Goal: Check status: Check status

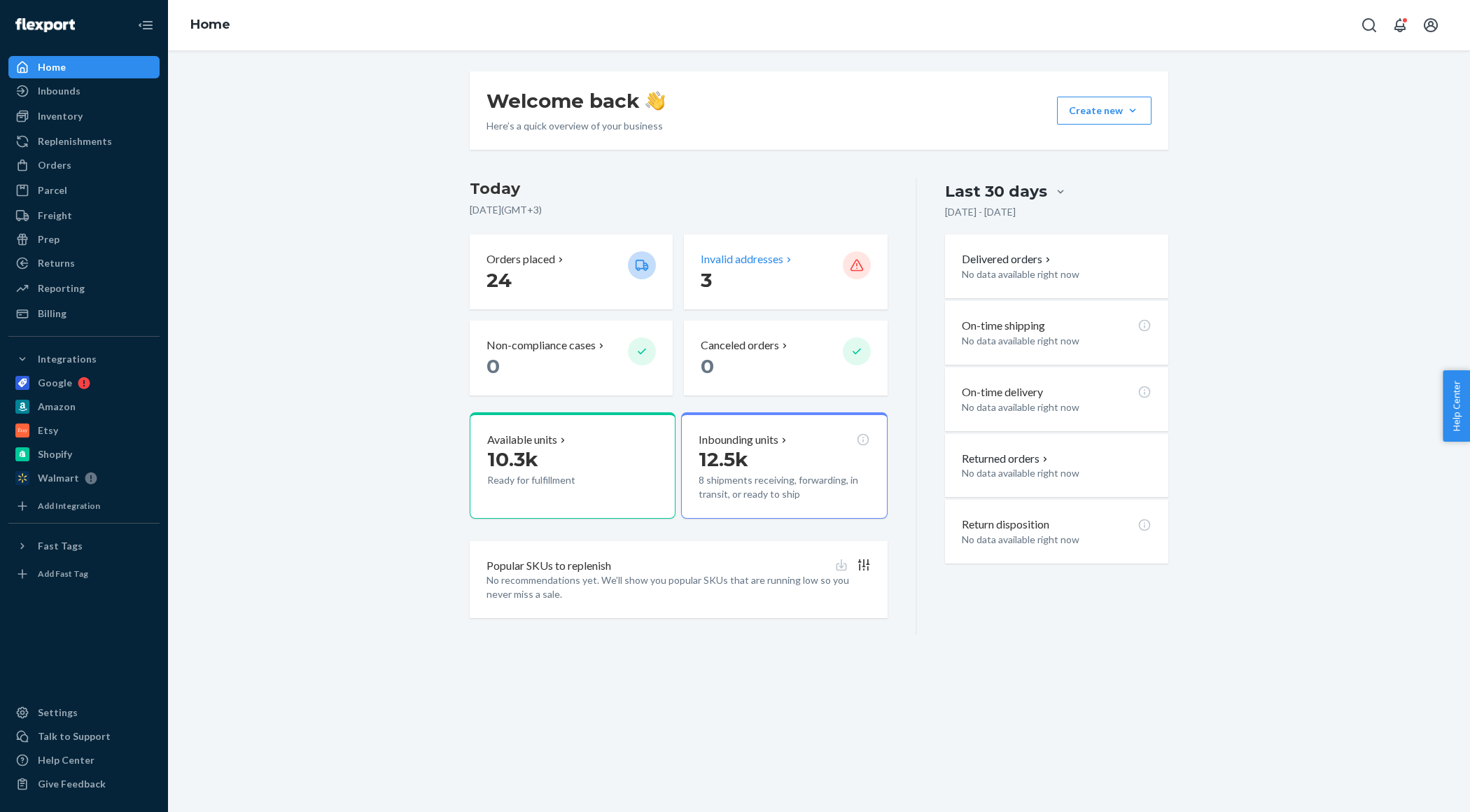
click at [743, 260] on p "Invalid addresses" at bounding box center [742, 260] width 82 height 16
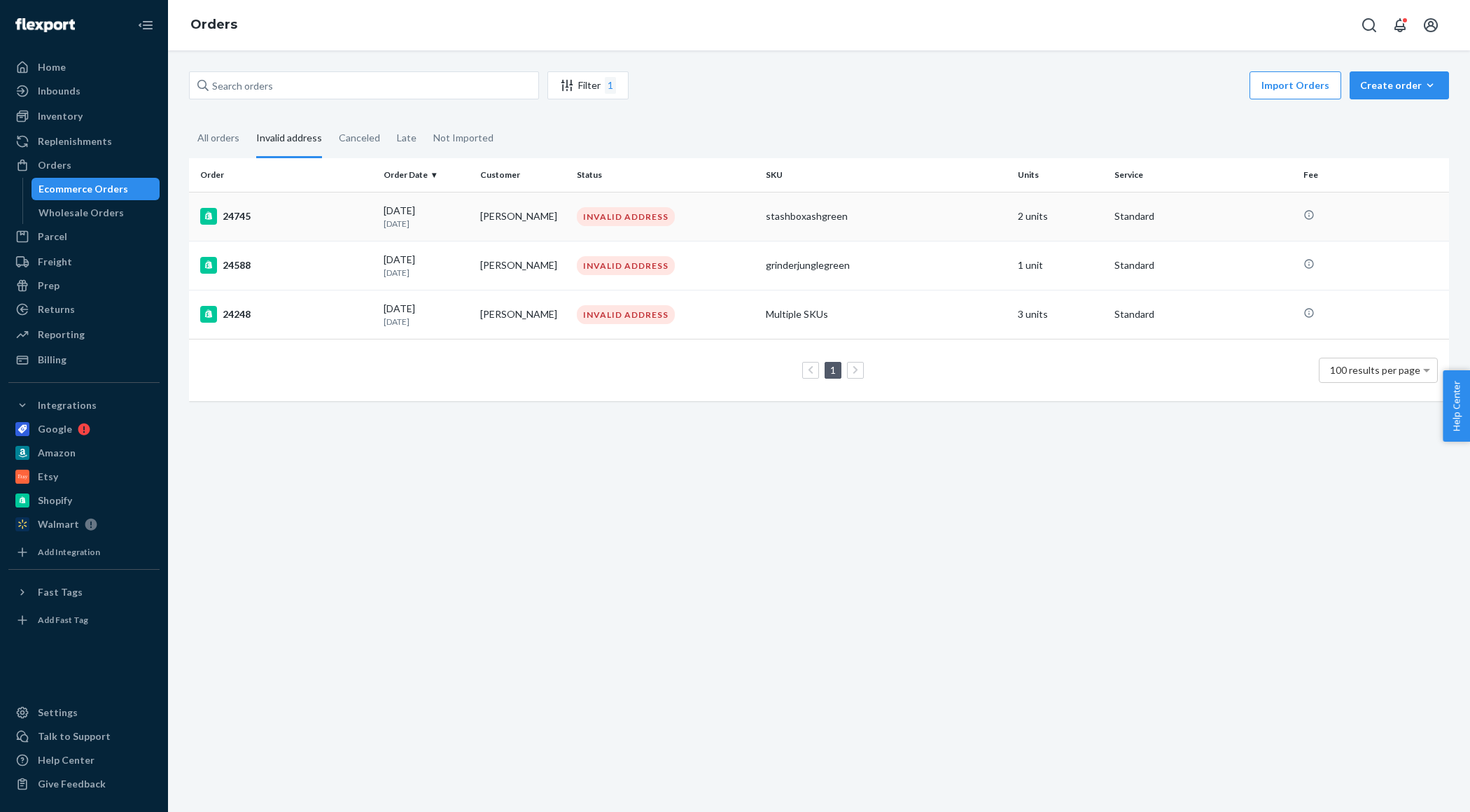
click at [487, 215] on td "[PERSON_NAME]" at bounding box center [523, 216] width 97 height 49
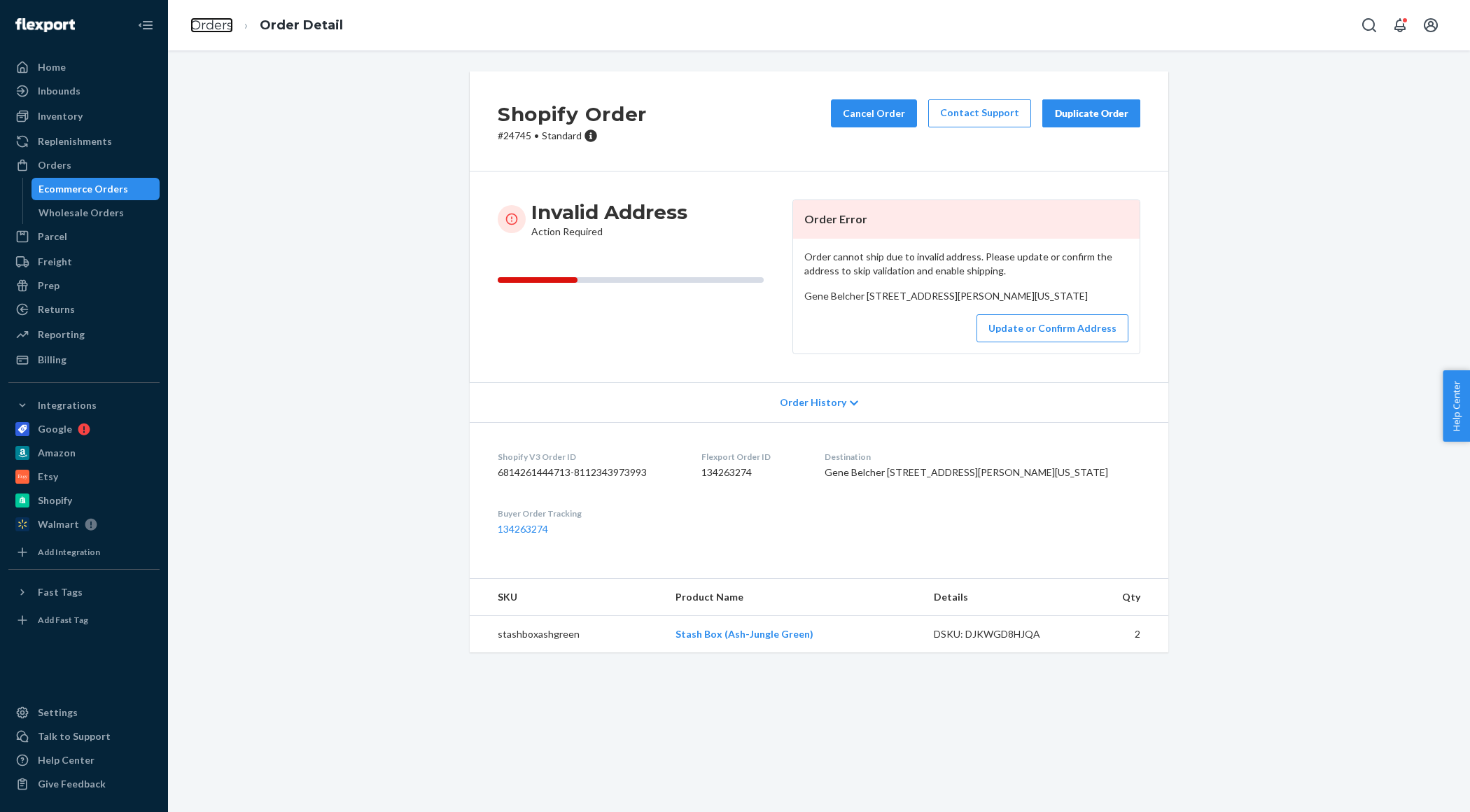
click at [215, 32] on link "Orders" at bounding box center [211, 24] width 43 height 15
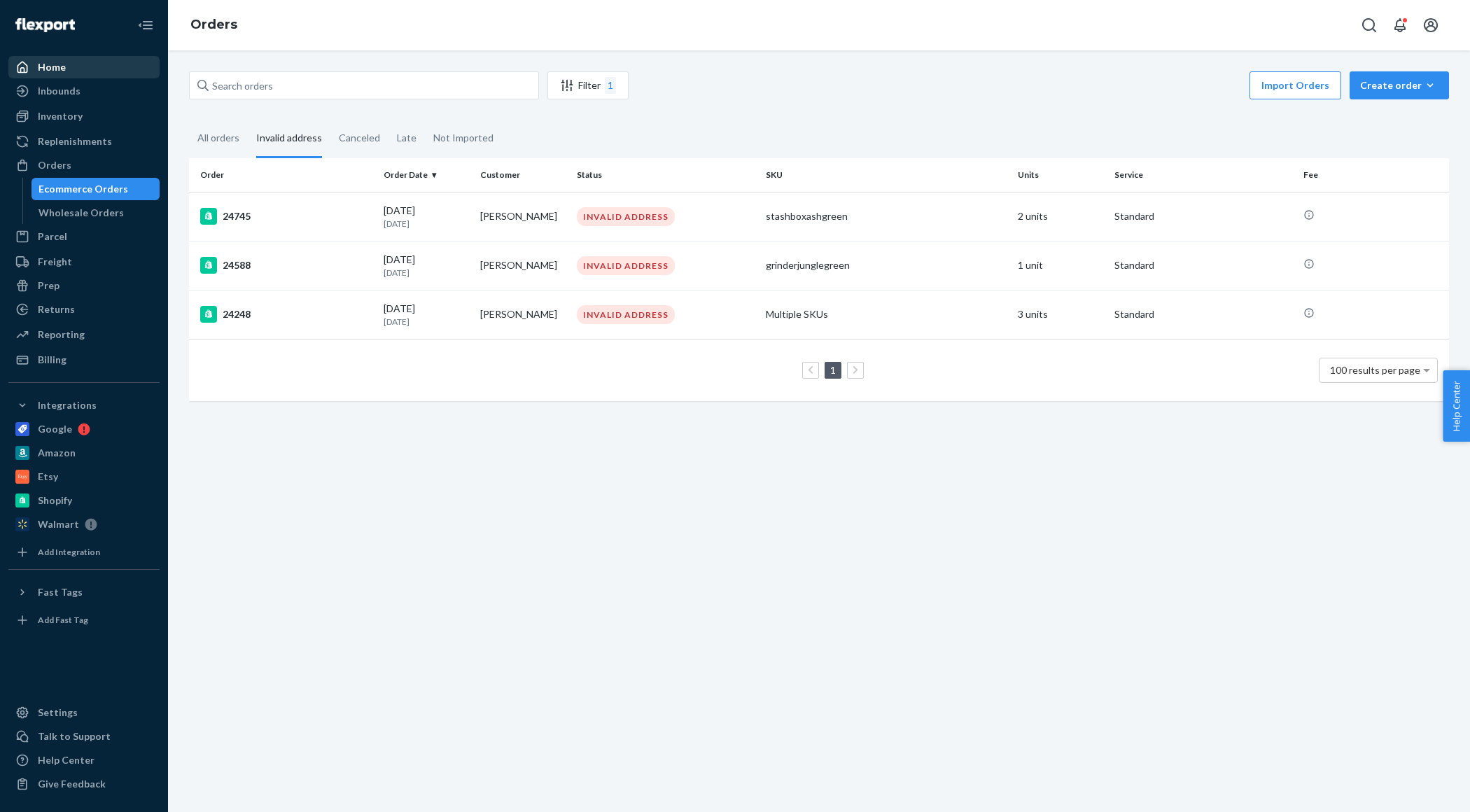
click at [62, 64] on div "Home" at bounding box center [52, 66] width 28 height 14
